Goal: Find specific page/section: Find specific page/section

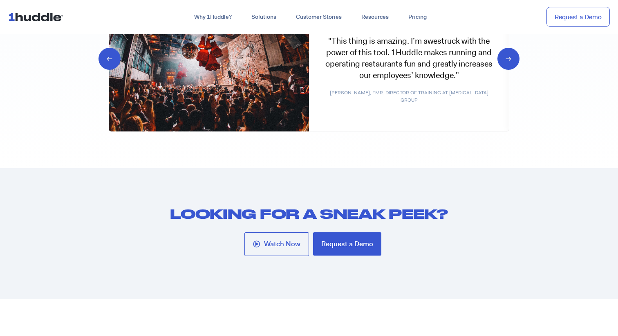
scroll to position [4386, 0]
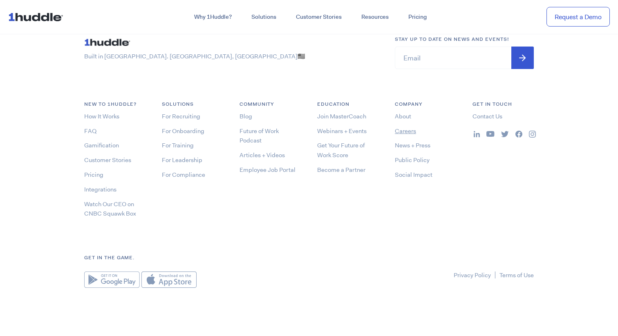
click at [404, 129] on link "Careers" at bounding box center [405, 131] width 21 height 8
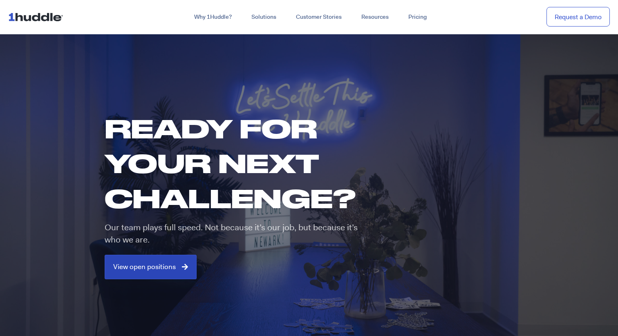
click at [183, 268] on icon at bounding box center [185, 266] width 6 height 7
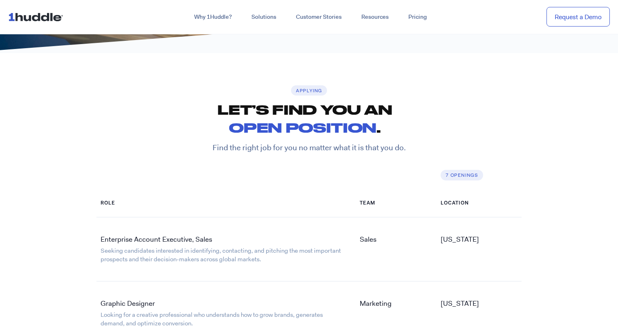
scroll to position [1217, 0]
